Goal: Find specific page/section: Locate a particular part of the current website

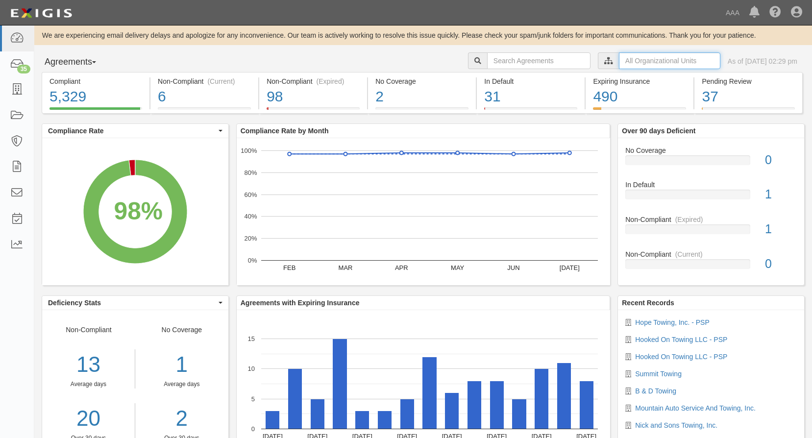
click at [619, 58] on input "text" at bounding box center [669, 60] width 101 height 17
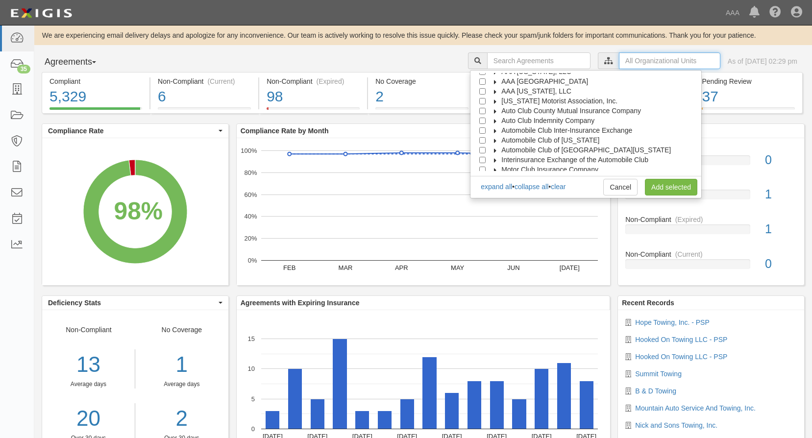
scroll to position [39, 0]
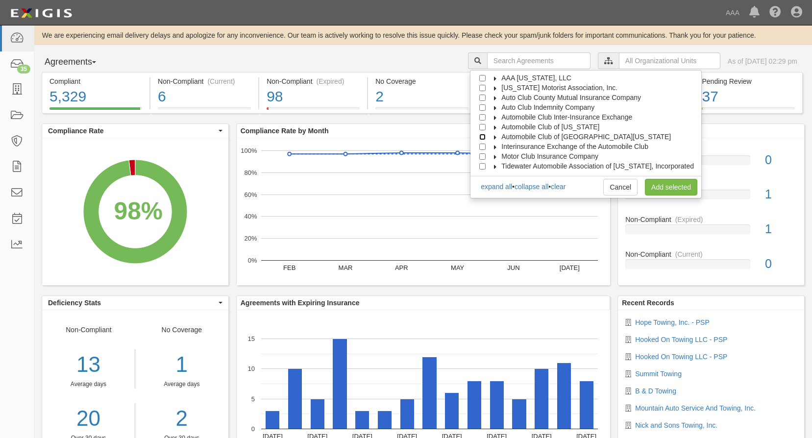
click at [486, 137] on input "Automobile Club of [GEOGRAPHIC_DATA][US_STATE]" at bounding box center [482, 137] width 6 height 6
checkbox input "true"
click at [659, 185] on link "Add selected" at bounding box center [671, 187] width 52 height 17
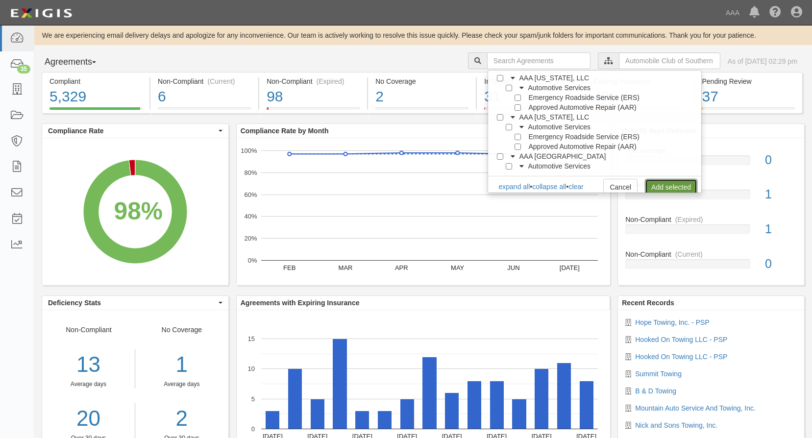
scroll to position [0, 0]
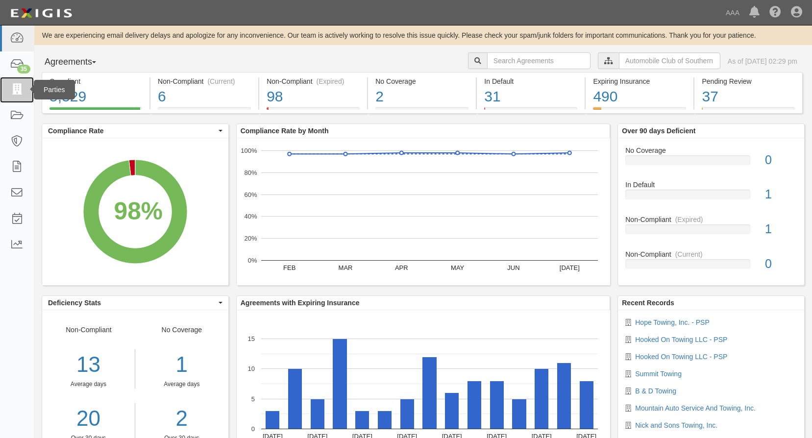
click at [16, 88] on icon at bounding box center [17, 89] width 14 height 11
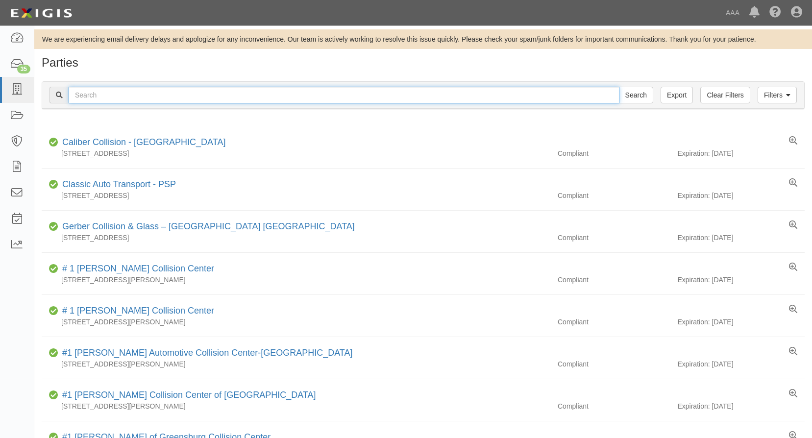
click at [84, 91] on input "text" at bounding box center [344, 95] width 551 height 17
type input "Don's Lock & Key inc"
click at [619, 87] on input "Search" at bounding box center [636, 95] width 34 height 17
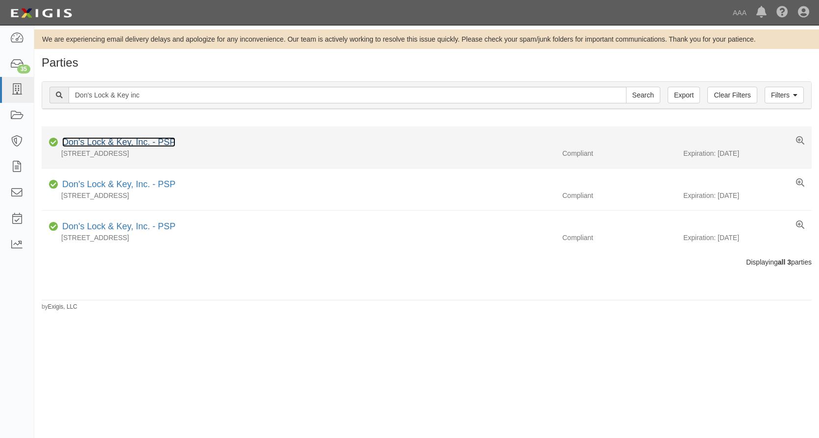
click at [111, 141] on link "Don's Lock & Key, Inc. - PSP" at bounding box center [118, 142] width 113 height 10
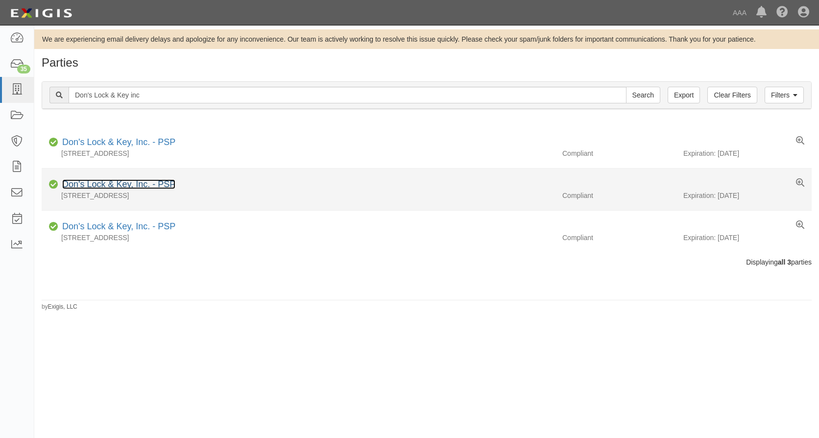
click at [108, 184] on link "Don's Lock & Key, Inc. - PSP" at bounding box center [118, 184] width 113 height 10
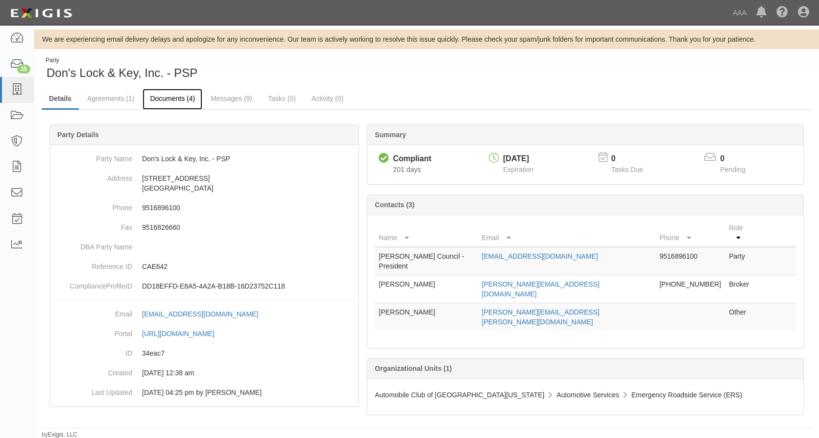
click at [169, 99] on link "Documents (4)" at bounding box center [173, 99] width 60 height 21
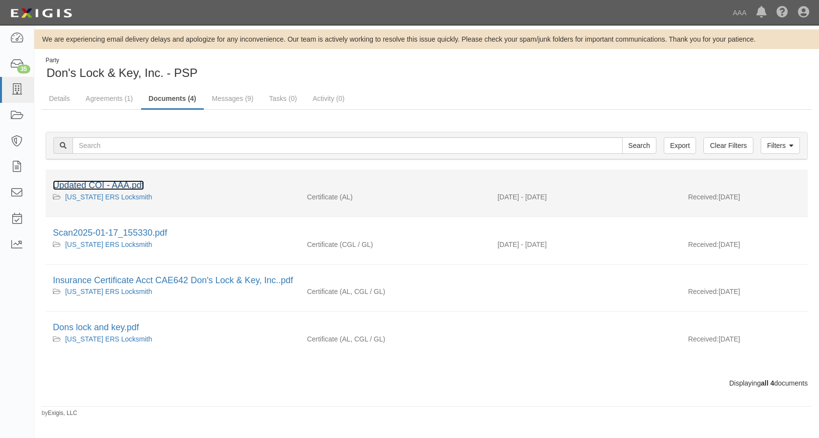
click at [115, 184] on link "Updated COI - AAA.pdf" at bounding box center [98, 185] width 91 height 10
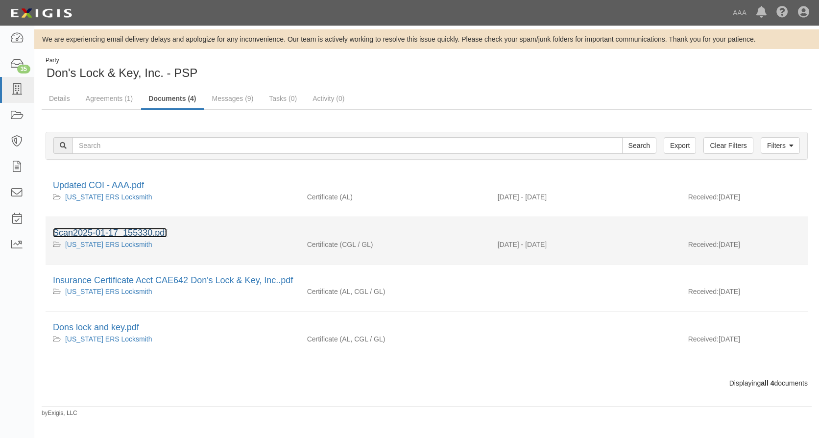
click at [147, 231] on link "Scan2025-01-17_155330.pdf" at bounding box center [110, 233] width 114 height 10
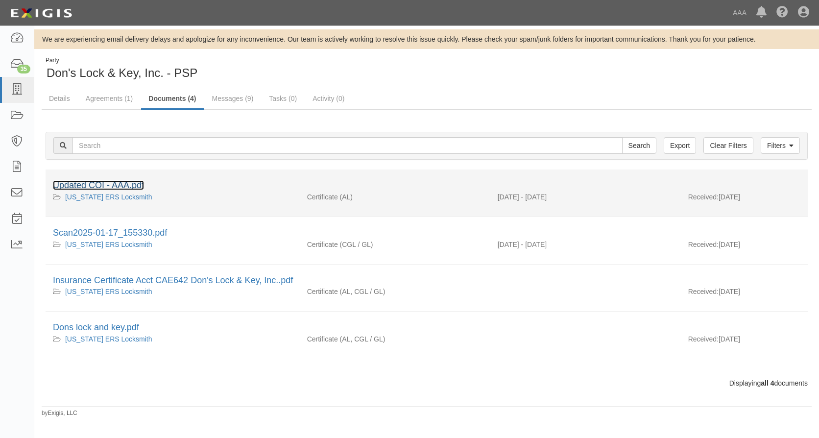
click at [123, 183] on link "Updated COI - AAA.pdf" at bounding box center [98, 185] width 91 height 10
